Goal: Task Accomplishment & Management: Complete application form

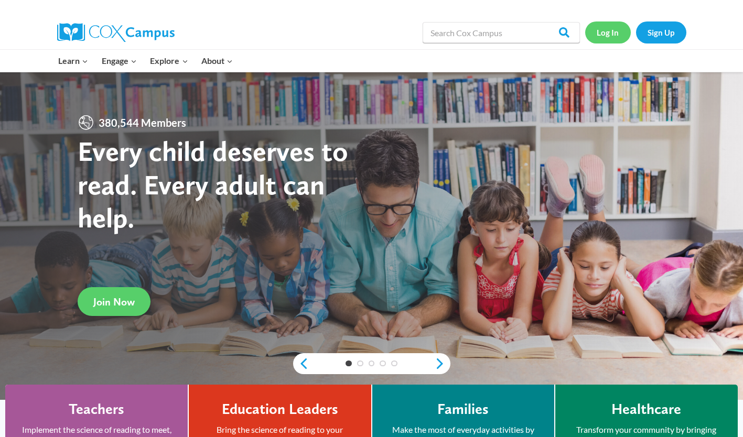
click at [602, 36] on link "Log In" at bounding box center [608, 33] width 46 height 22
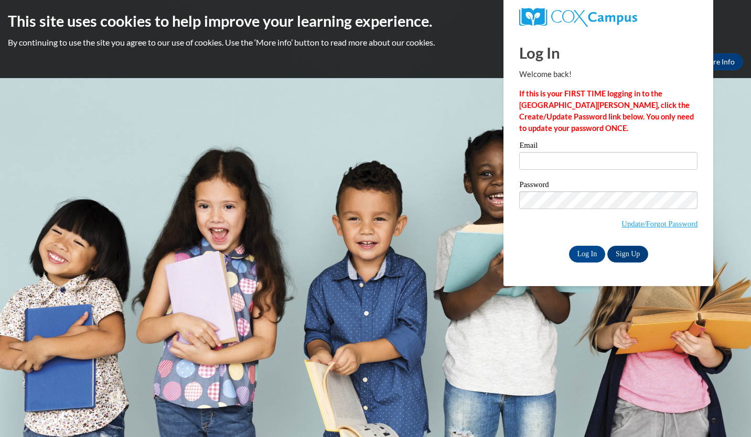
click at [553, 170] on div "Email" at bounding box center [608, 160] width 178 height 36
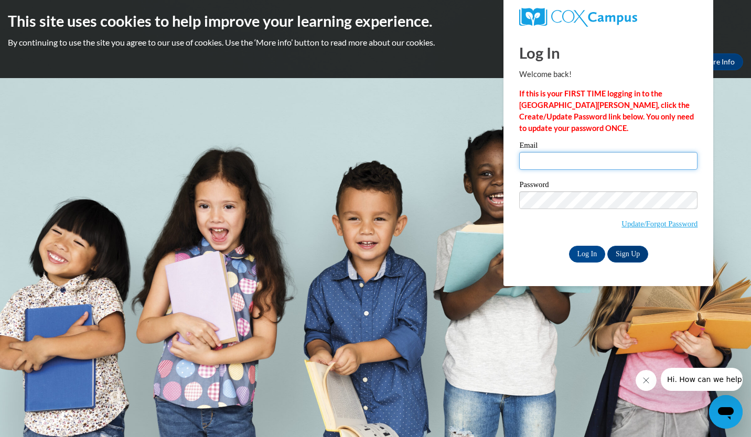
click at [554, 164] on input "Email" at bounding box center [608, 161] width 178 height 18
type input "taylucas426@gmail.com"
click at [585, 256] on input "Log In" at bounding box center [587, 254] width 37 height 17
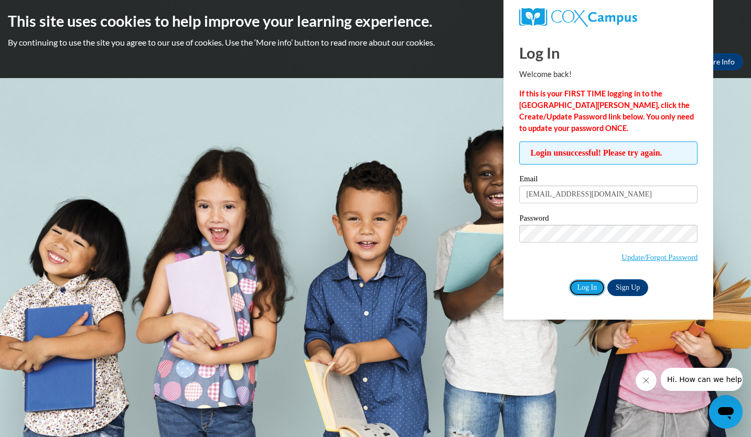
click at [587, 288] on input "Log In" at bounding box center [587, 288] width 37 height 17
click at [647, 256] on link "Update/Forgot Password" at bounding box center [660, 257] width 76 height 8
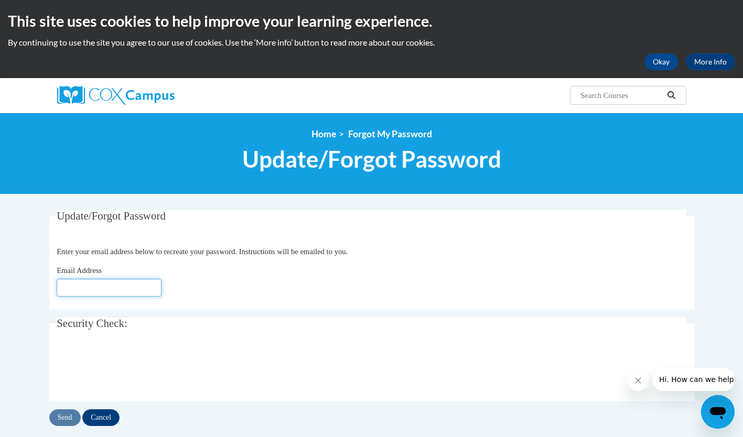
click at [101, 295] on input "Email Address" at bounding box center [109, 288] width 105 height 18
type input "[EMAIL_ADDRESS][DOMAIN_NAME]"
click at [70, 418] on input "Send" at bounding box center [64, 418] width 31 height 17
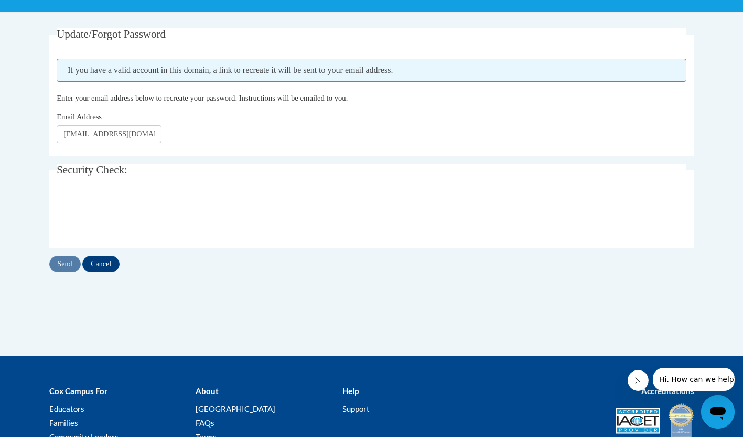
scroll to position [186, 0]
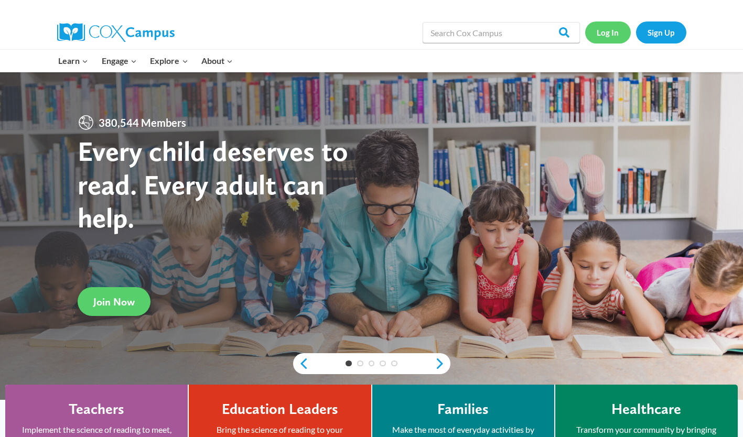
click at [611, 31] on link "Log In" at bounding box center [608, 33] width 46 height 22
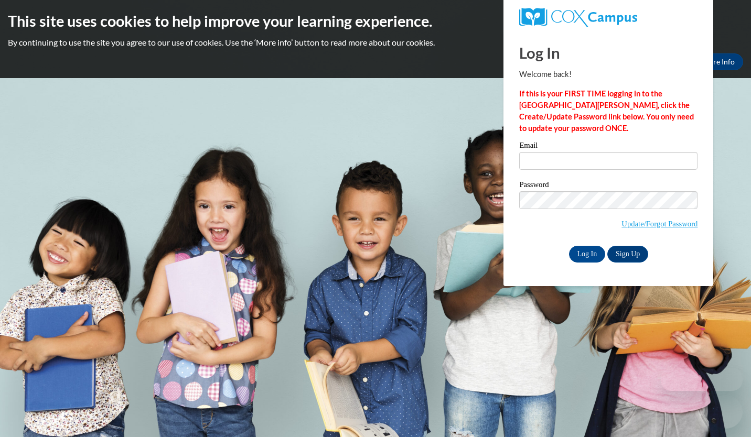
click at [608, 158] on input "Email" at bounding box center [608, 161] width 178 height 18
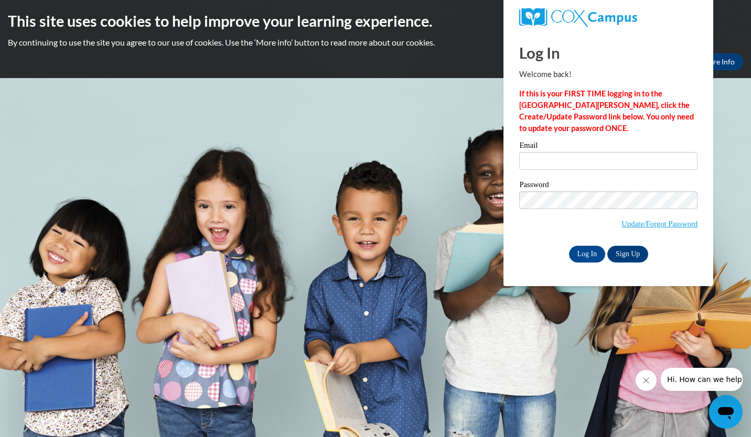
click at [606, 161] on input "Email" at bounding box center [608, 161] width 178 height 18
type input "taylucas426@gmail.com"
click at [699, 178] on div "Please enter your email! Please enter your password! Email taylucas426@gmail.co…" at bounding box center [608, 202] width 194 height 121
click at [587, 259] on input "Log In" at bounding box center [587, 254] width 37 height 17
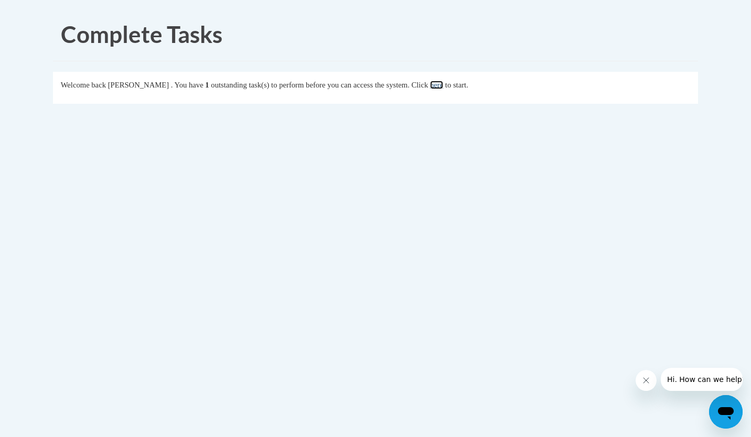
click at [443, 84] on link "here" at bounding box center [436, 85] width 13 height 8
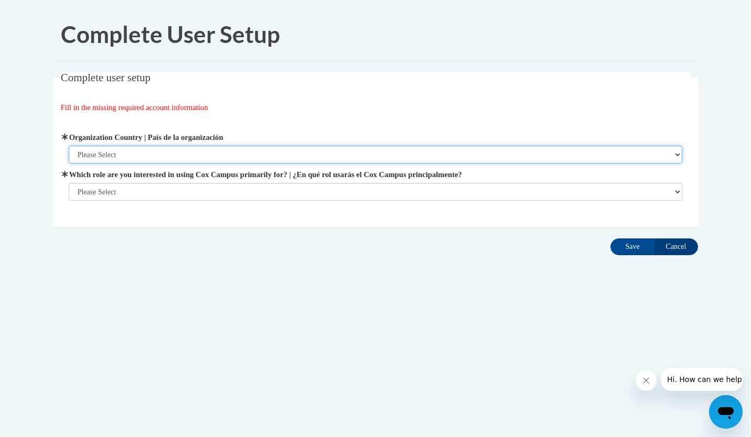
click at [304, 155] on select "Please Select United States | Estados Unidos Outside of the United States | Fue…" at bounding box center [376, 155] width 614 height 18
select select "ad49bcad-a171-4b2e-b99c-48b446064914"
click at [69, 146] on select "Please Select United States | Estados Unidos Outside of the United States | Fue…" at bounding box center [376, 155] width 614 height 18
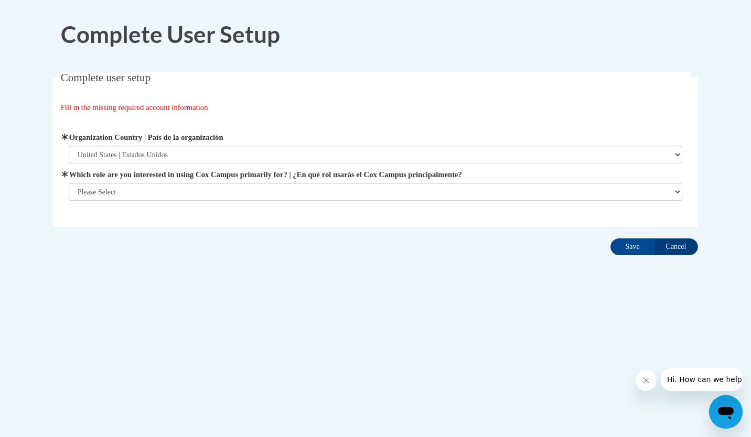
click at [253, 183] on span "Which role are you interested in using Cox Campus primarily for? | ¿En qué rol …" at bounding box center [376, 185] width 614 height 32
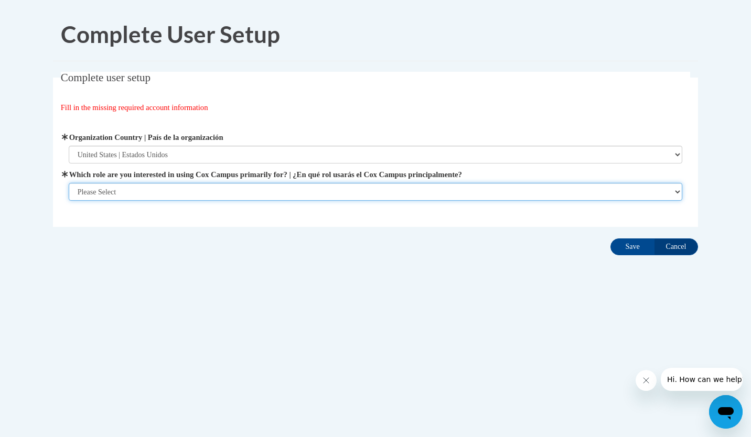
click at [242, 189] on select "Please Select College/University | Colegio/Universidad Community/Nonprofit Part…" at bounding box center [376, 192] width 614 height 18
select select "5a18ea06-2b54-4451-96f2-d152daf9eac5"
click at [69, 201] on select "Please Select College/University | Colegio/Universidad Community/Nonprofit Part…" at bounding box center [376, 192] width 614 height 18
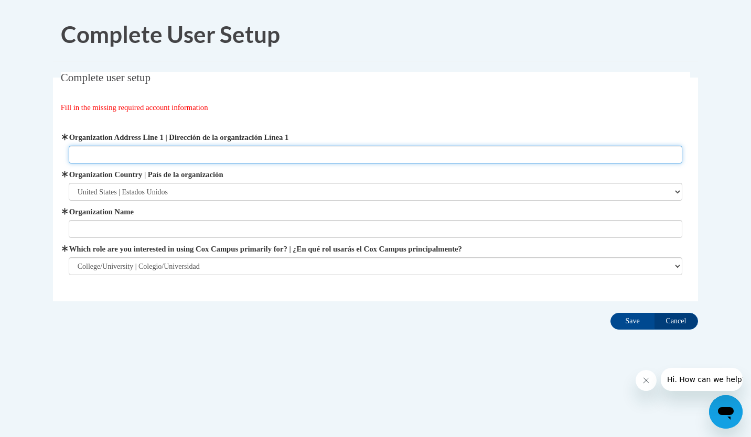
click at [276, 159] on input "Organization Address Line 1 | Dirección de la organización Línea 1" at bounding box center [376, 155] width 614 height 18
paste input "500 Washington St SE, Gainesville, GA 30501 ·"
type input "500 Washington St SE, Gainesville, GA 30501"
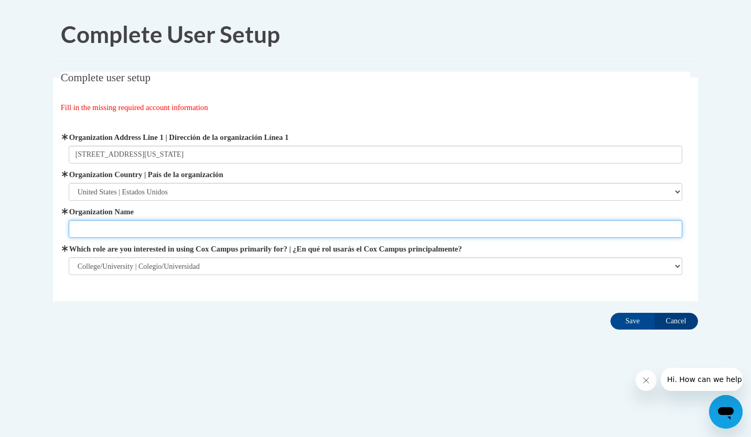
click at [180, 227] on input "Organization Name" at bounding box center [376, 229] width 614 height 18
type input "Brenau University"
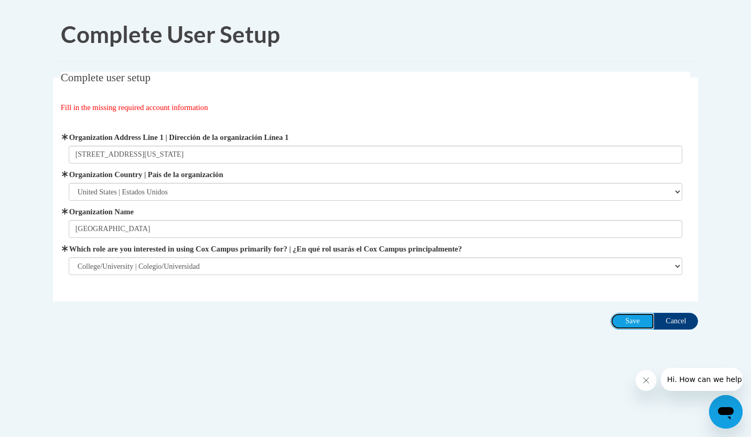
click at [642, 325] on input "Save" at bounding box center [633, 321] width 44 height 17
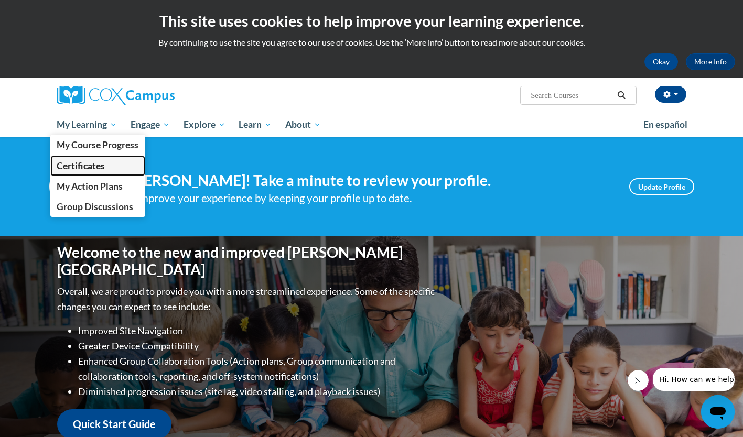
click at [92, 162] on span "Certificates" at bounding box center [81, 166] width 48 height 11
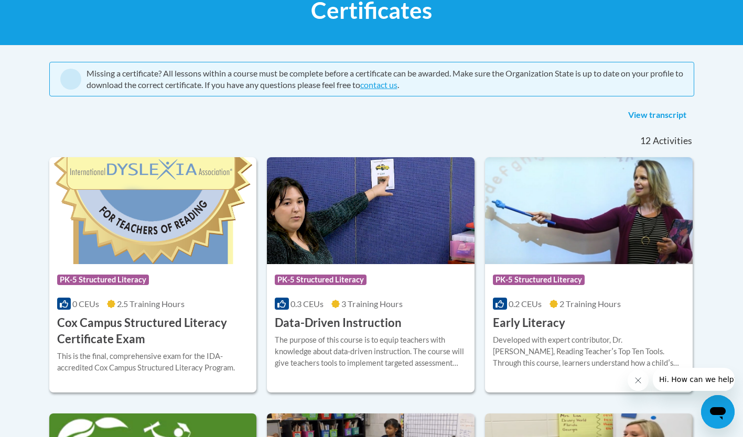
scroll to position [172, 0]
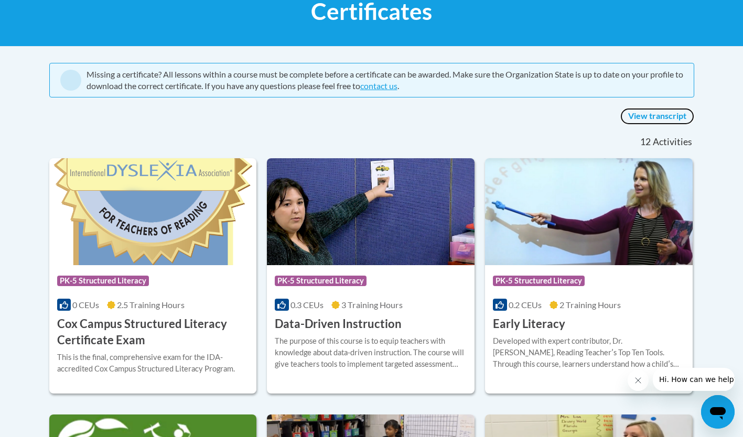
click at [662, 113] on link "View transcript" at bounding box center [658, 116] width 74 height 17
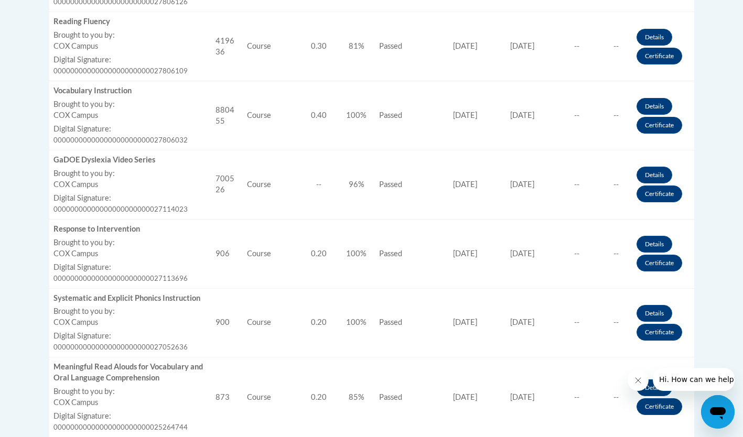
scroll to position [769, 0]
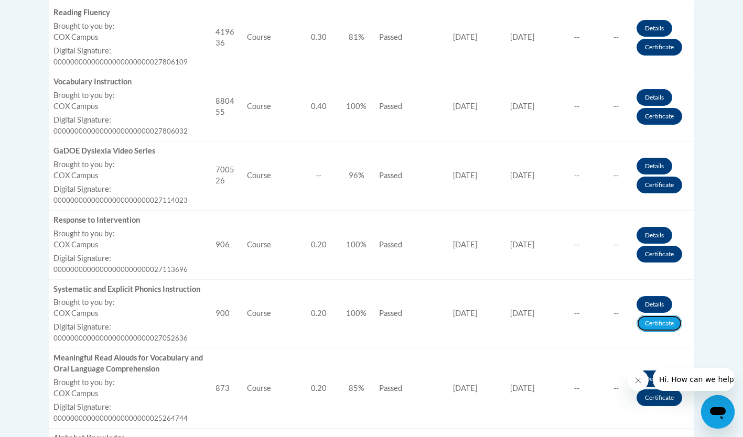
click at [659, 324] on link "Certificate" at bounding box center [660, 323] width 46 height 17
